Goal: Register for event/course: Sign up to attend an event or enroll in a course

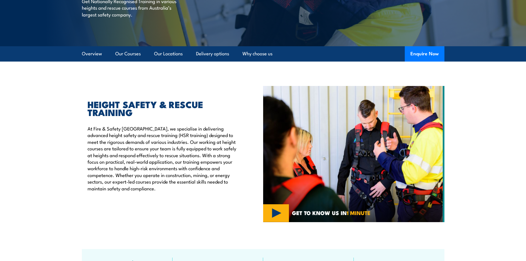
scroll to position [113, 0]
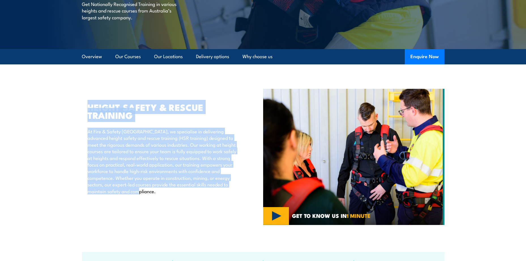
drag, startPoint x: 87, startPoint y: 102, endPoint x: 137, endPoint y: 198, distance: 108.7
click at [137, 198] on div "HEIGHT SAFETY & RESCUE TRAINING At Fire & Safety [GEOGRAPHIC_DATA], we speciali…" at bounding box center [172, 157] width 181 height 136
drag, startPoint x: 137, startPoint y: 198, endPoint x: 121, endPoint y: 180, distance: 24.7
click at [121, 180] on p "At Fire & Safety [GEOGRAPHIC_DATA], we specialise in delivering advanced height…" at bounding box center [163, 161] width 150 height 66
drag, startPoint x: 108, startPoint y: 110, endPoint x: 133, endPoint y: 195, distance: 88.3
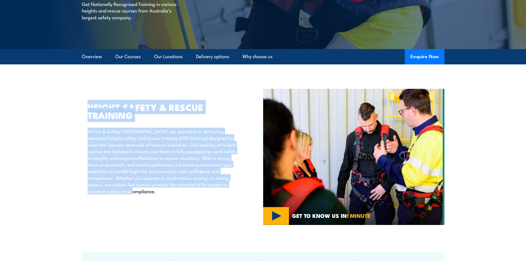
click at [133, 195] on section "HEIGHT SAFETY & RESCUE TRAINING At Fire & Safety [GEOGRAPHIC_DATA], we speciali…" at bounding box center [263, 157] width 526 height 136
drag, startPoint x: 133, startPoint y: 195, endPoint x: 117, endPoint y: 179, distance: 22.6
click at [117, 179] on p "At Fire & Safety [GEOGRAPHIC_DATA], we specialise in delivering advanced height…" at bounding box center [163, 161] width 150 height 66
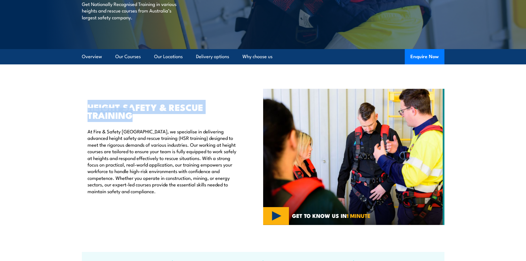
drag, startPoint x: 87, startPoint y: 107, endPoint x: 203, endPoint y: 117, distance: 116.8
click at [204, 117] on div "HEIGHT SAFETY & RESCUE TRAINING At Fire & Safety [GEOGRAPHIC_DATA], we speciali…" at bounding box center [159, 148] width 155 height 91
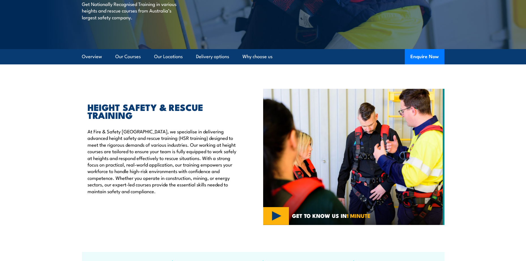
drag, startPoint x: 203, startPoint y: 117, endPoint x: 119, endPoint y: 196, distance: 115.0
click at [119, 196] on div "HEIGHT SAFETY & RESCUE TRAINING At Fire & Safety [GEOGRAPHIC_DATA], we speciali…" at bounding box center [172, 157] width 181 height 136
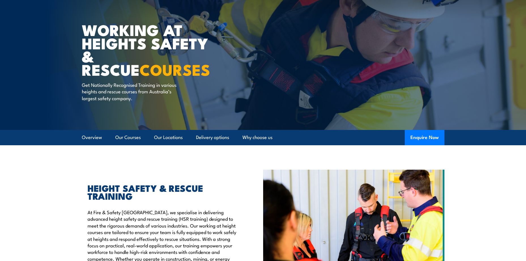
scroll to position [0, 0]
